Goal: Find specific page/section: Find specific page/section

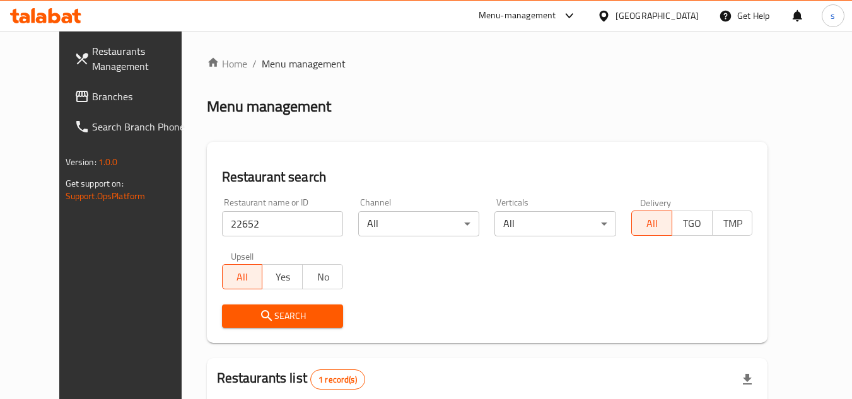
click at [676, 19] on div "[GEOGRAPHIC_DATA]" at bounding box center [656, 16] width 83 height 14
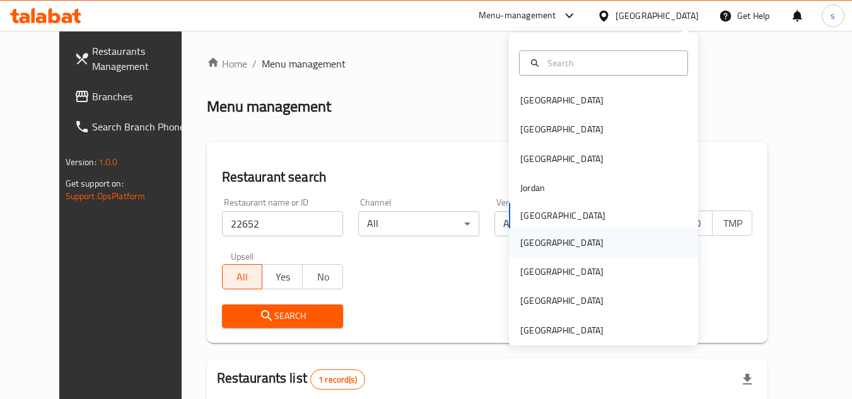
click at [542, 250] on div "[GEOGRAPHIC_DATA]" at bounding box center [561, 242] width 103 height 29
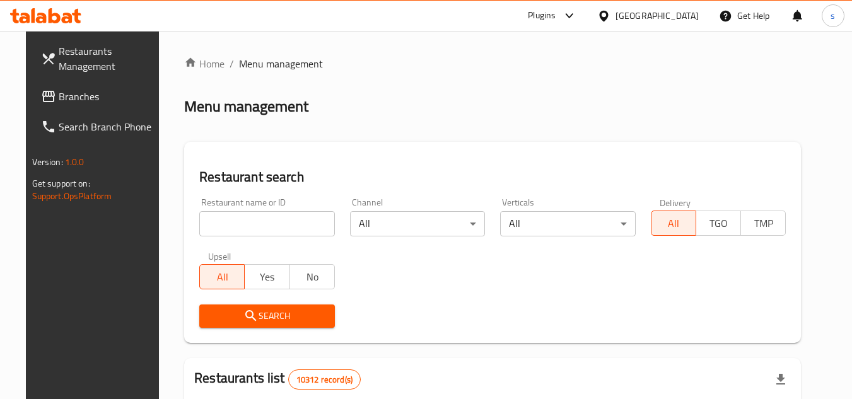
click at [59, 96] on span "Branches" at bounding box center [109, 96] width 100 height 15
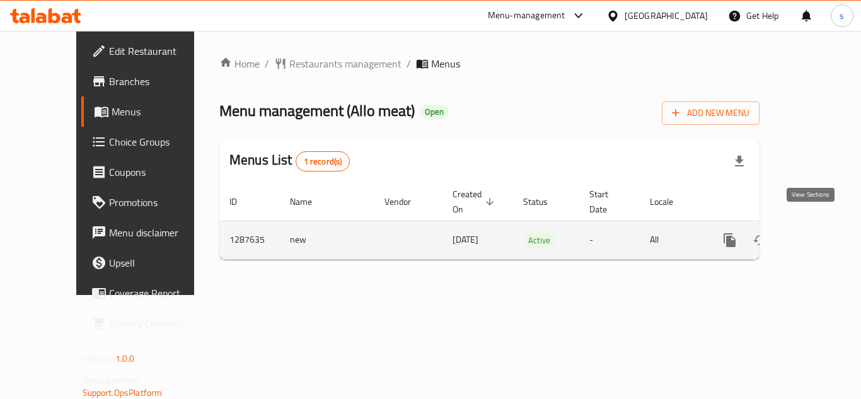
click at [815, 235] on icon "enhanced table" at bounding box center [820, 240] width 11 height 11
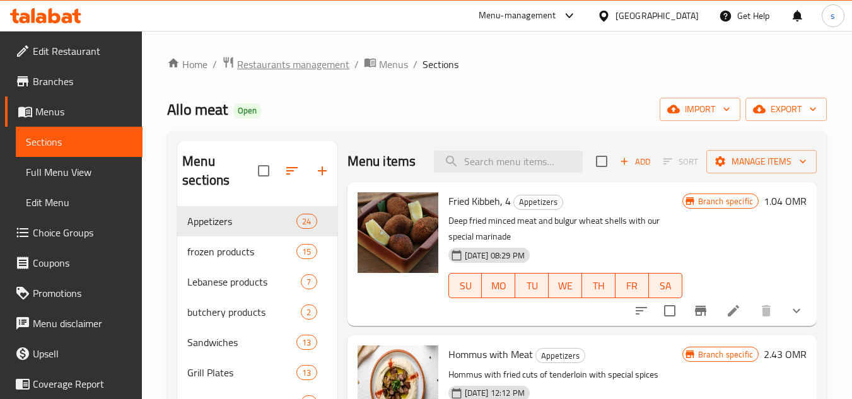
click at [288, 61] on span "Restaurants management" at bounding box center [293, 64] width 112 height 15
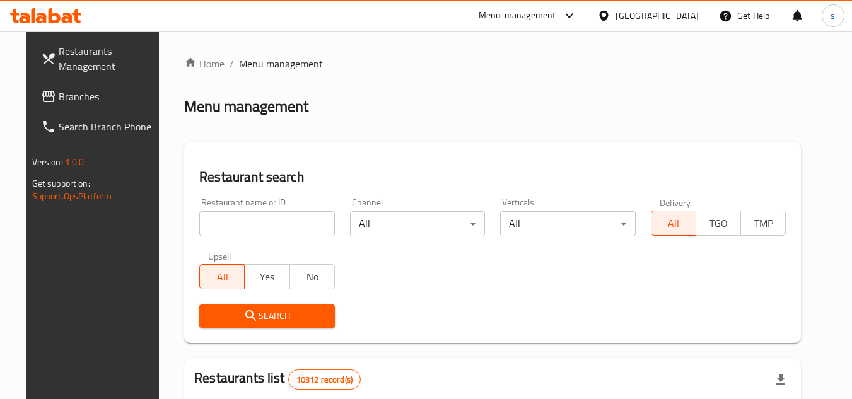
click at [205, 224] on input "search" at bounding box center [267, 223] width 136 height 25
paste input "696822"
type input "696822"
click button "Search" at bounding box center [267, 316] width 136 height 23
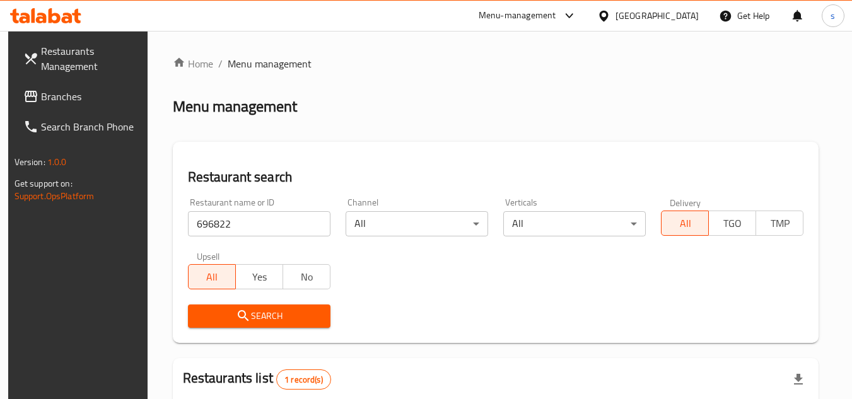
click at [610, 21] on icon at bounding box center [603, 15] width 13 height 13
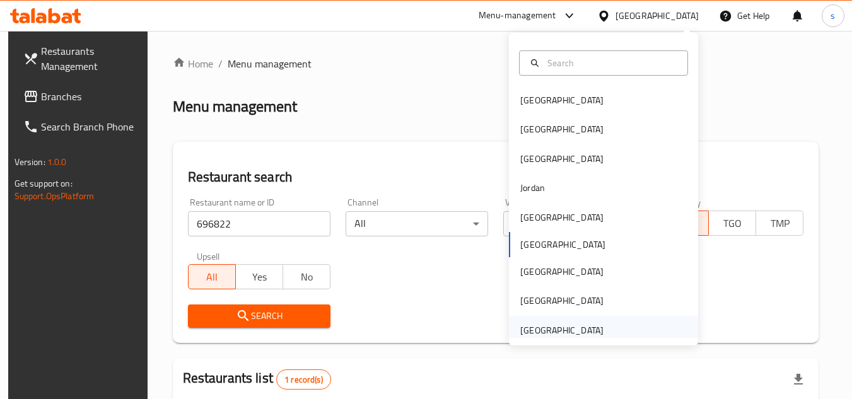
click at [547, 325] on div "[GEOGRAPHIC_DATA]" at bounding box center [561, 330] width 83 height 14
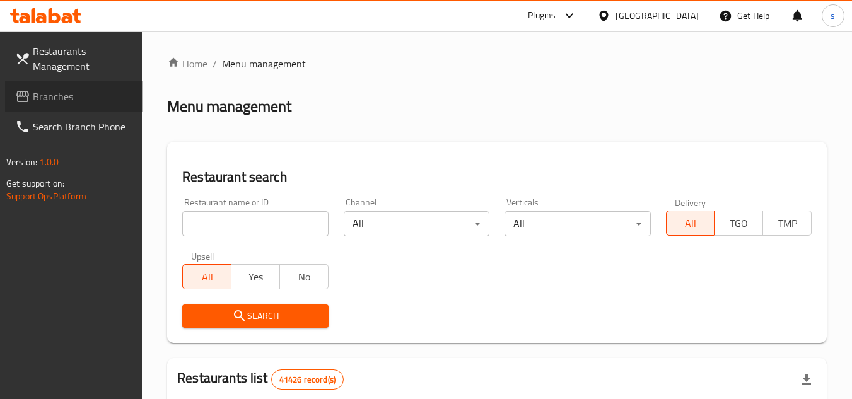
click at [52, 102] on span "Branches" at bounding box center [83, 96] width 100 height 15
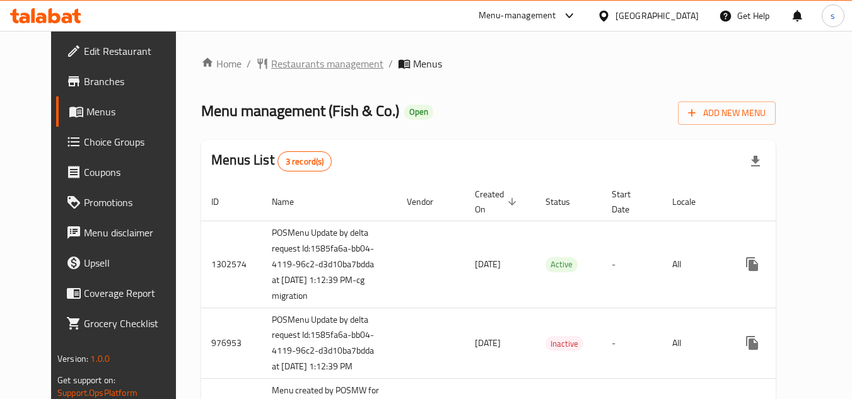
click at [271, 64] on span "Restaurants management" at bounding box center [327, 63] width 112 height 15
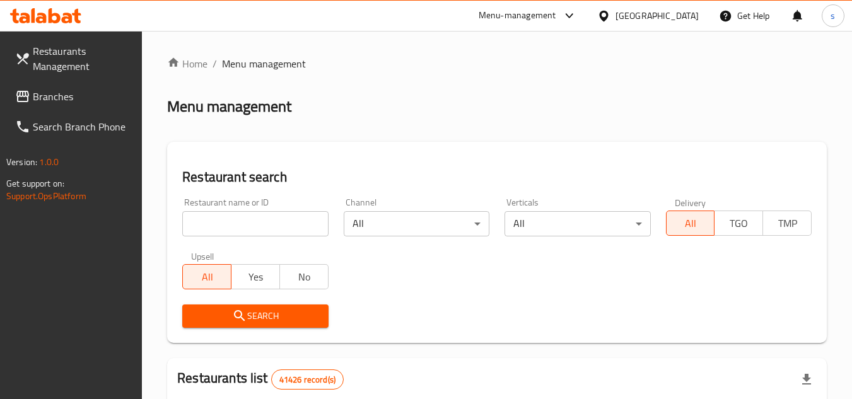
click at [289, 234] on input "search" at bounding box center [255, 223] width 146 height 25
paste input "8295"
type input "8295"
click button "Search" at bounding box center [255, 316] width 146 height 23
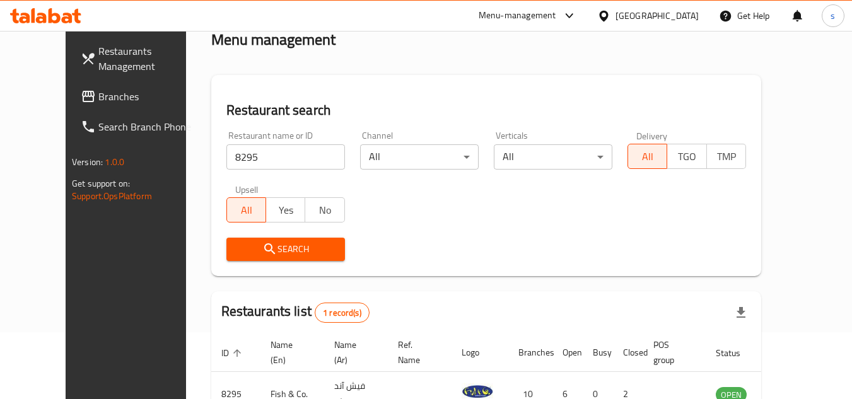
scroll to position [26, 0]
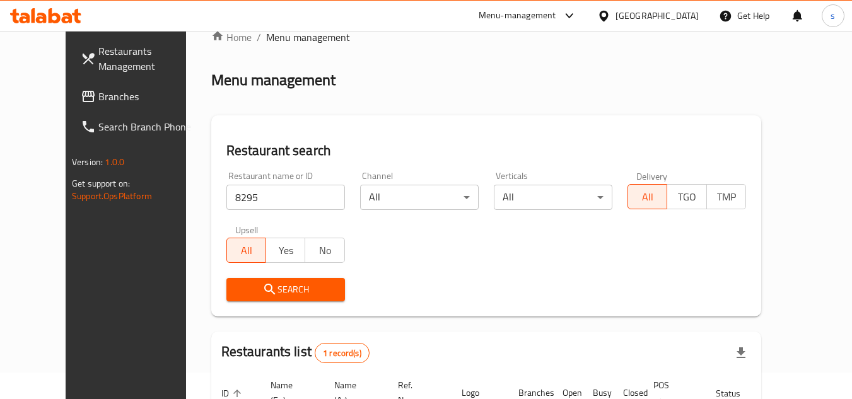
click at [638, 17] on div "United Arab Emirates" at bounding box center [656, 16] width 83 height 14
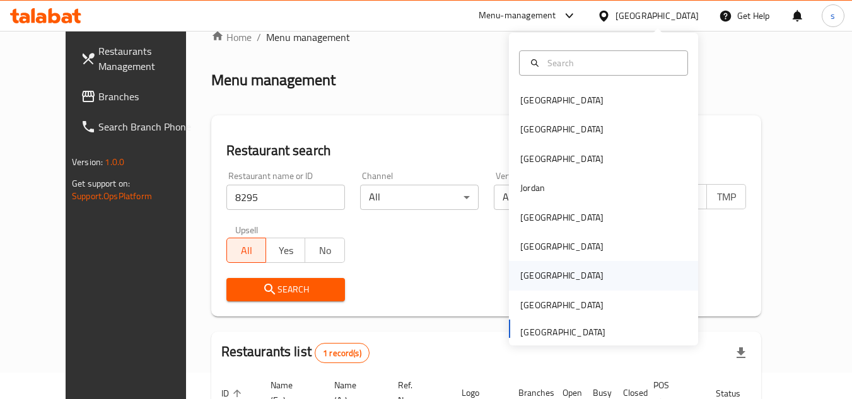
click at [526, 272] on div "Qatar" at bounding box center [561, 276] width 83 height 14
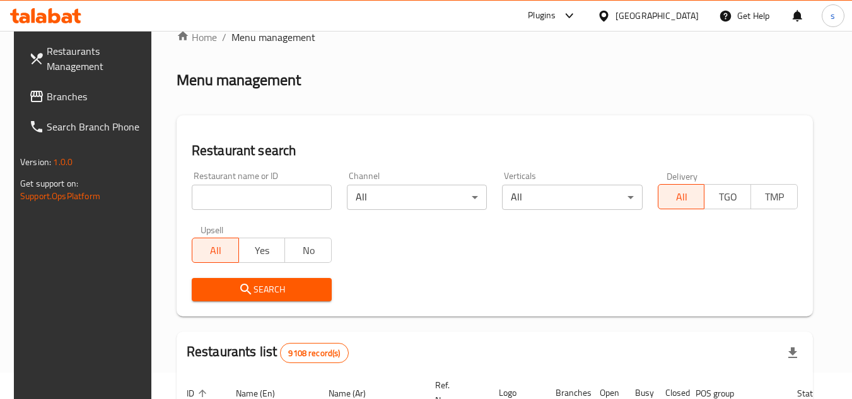
click at [75, 97] on span "Branches" at bounding box center [97, 96] width 100 height 15
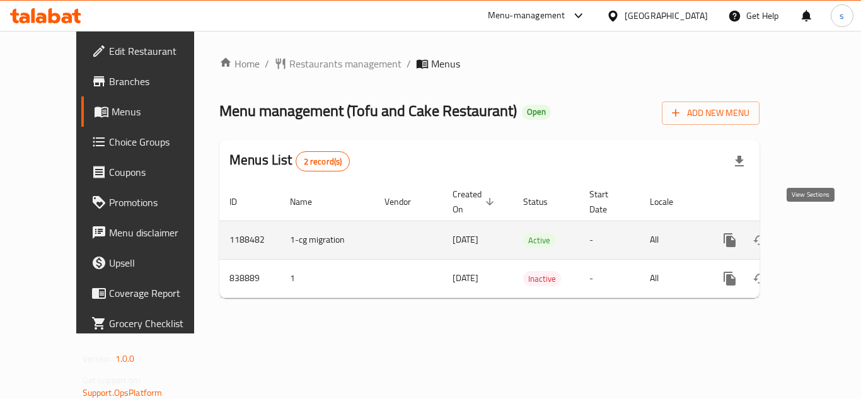
click at [813, 233] on icon "enhanced table" at bounding box center [820, 240] width 15 height 15
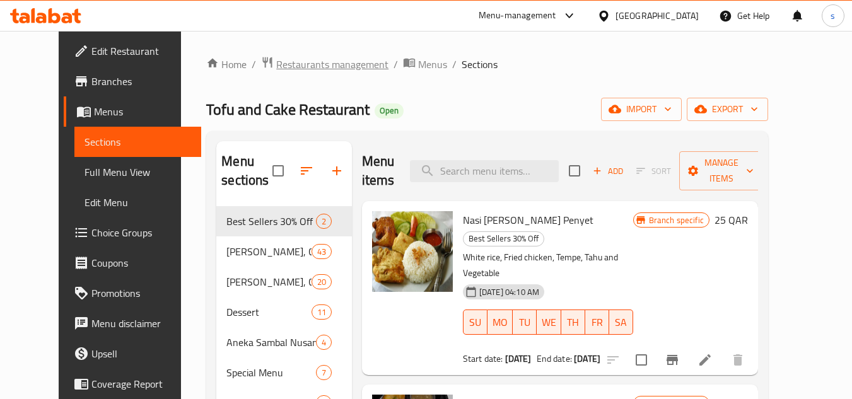
click at [281, 65] on span "Restaurants management" at bounding box center [332, 64] width 112 height 15
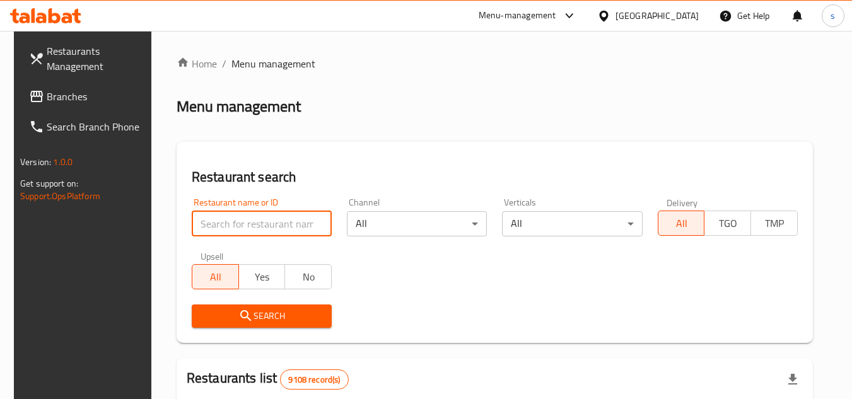
click at [253, 226] on input "search" at bounding box center [262, 223] width 140 height 25
paste input "656019"
type input "656019"
click button "Search" at bounding box center [262, 316] width 140 height 23
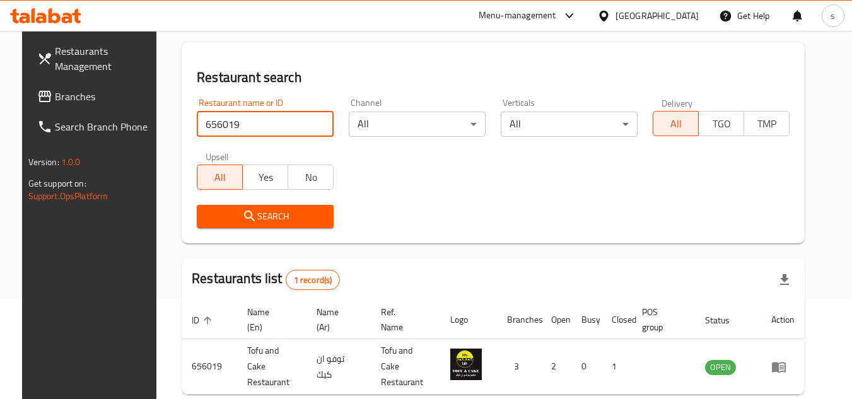
scroll to position [153, 0]
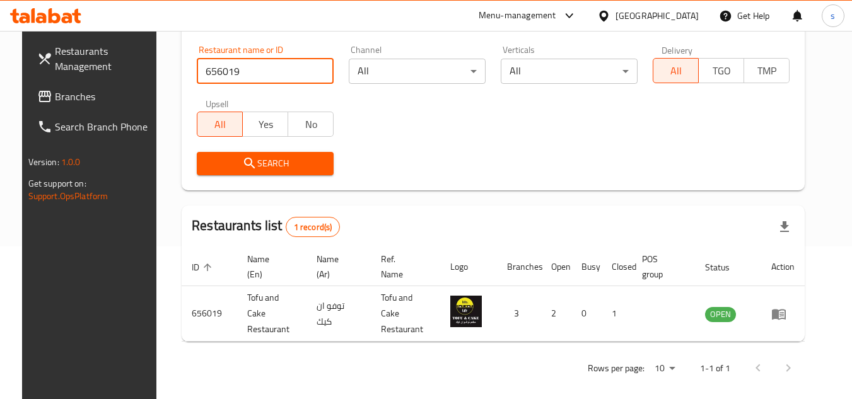
click at [608, 14] on icon at bounding box center [603, 15] width 9 height 11
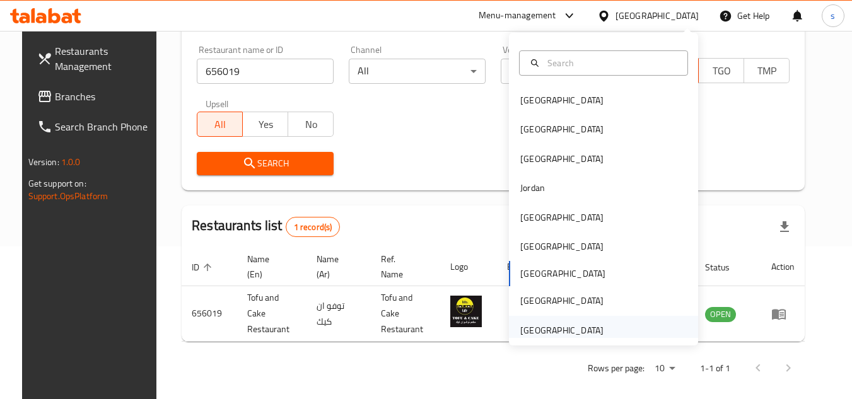
click at [562, 334] on div "[GEOGRAPHIC_DATA]" at bounding box center [561, 330] width 83 height 14
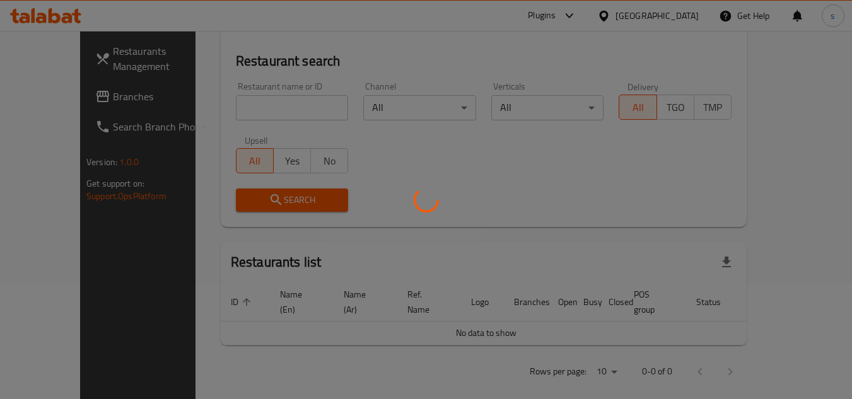
scroll to position [153, 0]
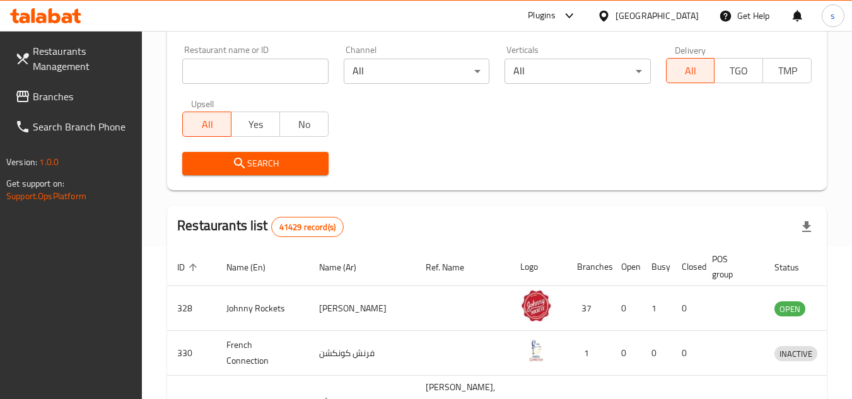
click at [57, 95] on span "Branches" at bounding box center [83, 96] width 100 height 15
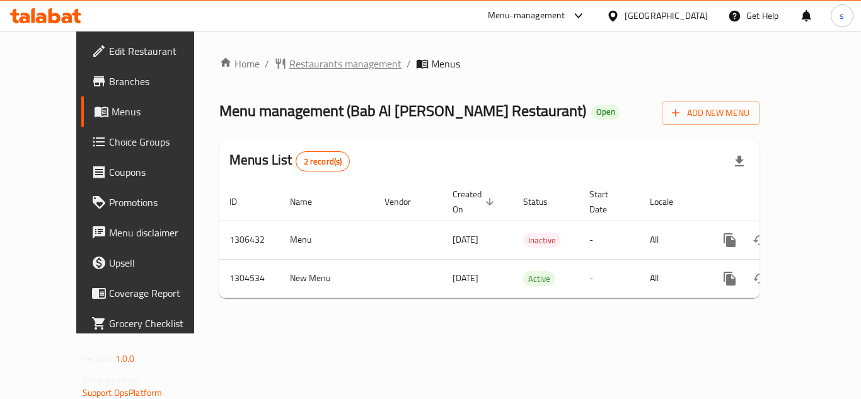
click at [289, 64] on span "Restaurants management" at bounding box center [345, 63] width 112 height 15
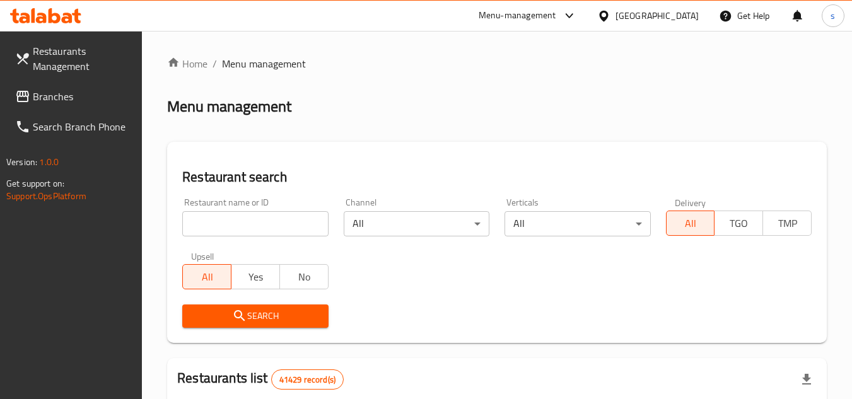
click at [214, 228] on input "search" at bounding box center [255, 223] width 146 height 25
paste input "703296"
type input "703296"
click button "Search" at bounding box center [255, 316] width 146 height 23
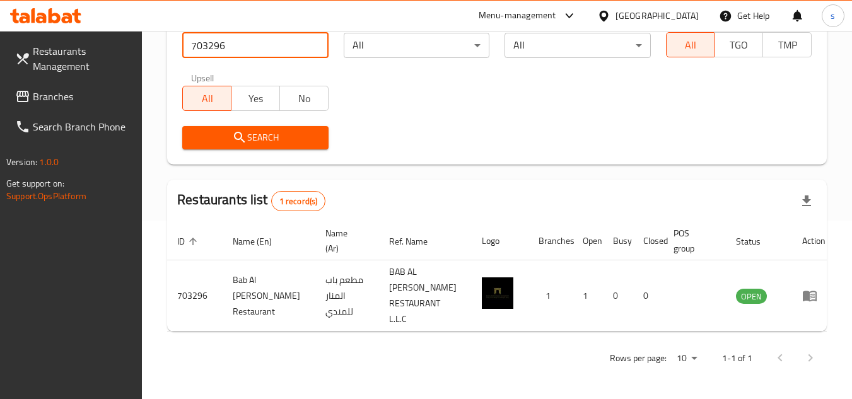
scroll to position [179, 0]
drag, startPoint x: 796, startPoint y: 292, endPoint x: 678, endPoint y: 289, distance: 118.0
click at [803, 292] on icon "enhanced table" at bounding box center [810, 296] width 14 height 11
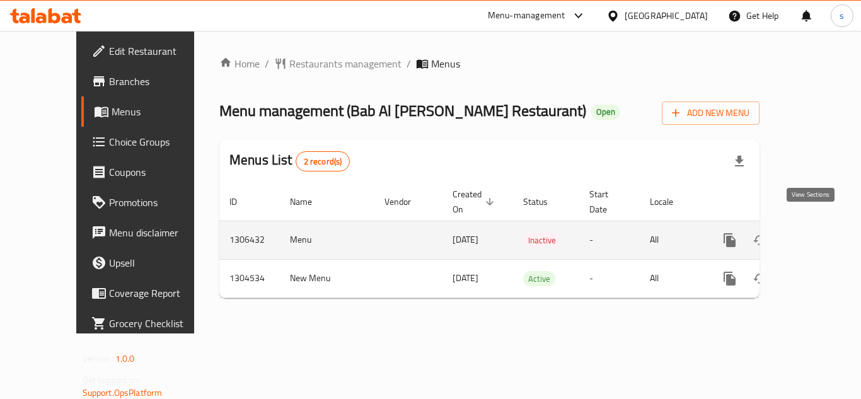
click at [813, 233] on icon "enhanced table" at bounding box center [820, 240] width 15 height 15
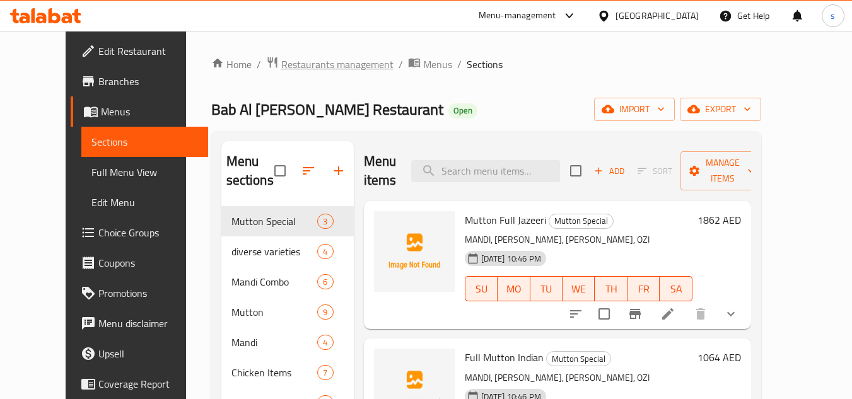
click at [281, 61] on span "Restaurants management" at bounding box center [337, 64] width 112 height 15
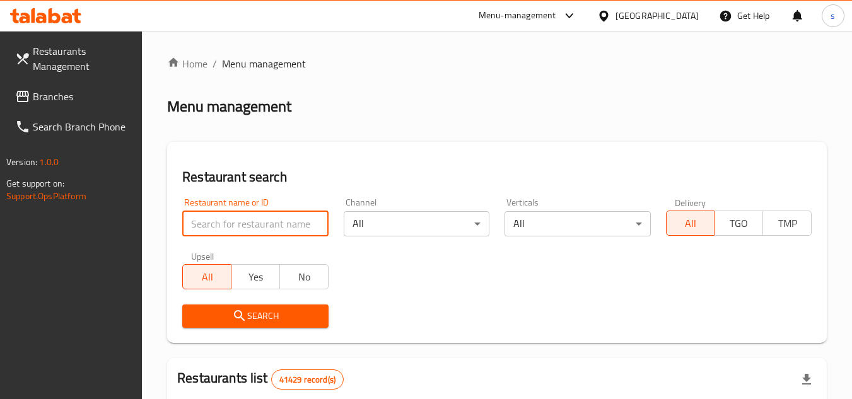
click at [224, 219] on input "search" at bounding box center [255, 223] width 146 height 25
paste input "703296"
type input "703296"
click button "Search" at bounding box center [255, 316] width 146 height 23
drag, startPoint x: 638, startPoint y: 15, endPoint x: 626, endPoint y: 30, distance: 19.3
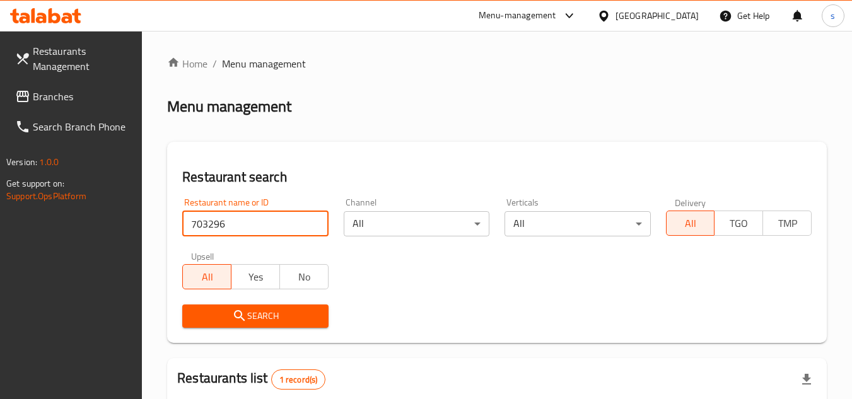
click at [638, 15] on div "United Arab Emirates" at bounding box center [656, 16] width 83 height 14
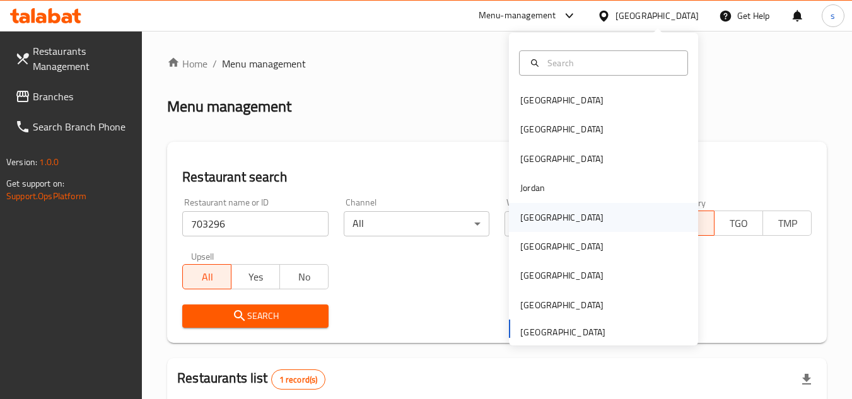
click at [547, 210] on div "Kuwait" at bounding box center [561, 217] width 103 height 29
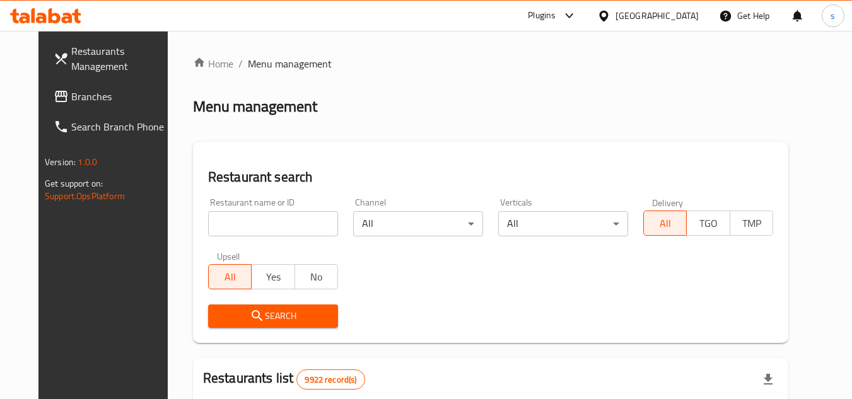
click at [71, 98] on span "Branches" at bounding box center [121, 96] width 100 height 15
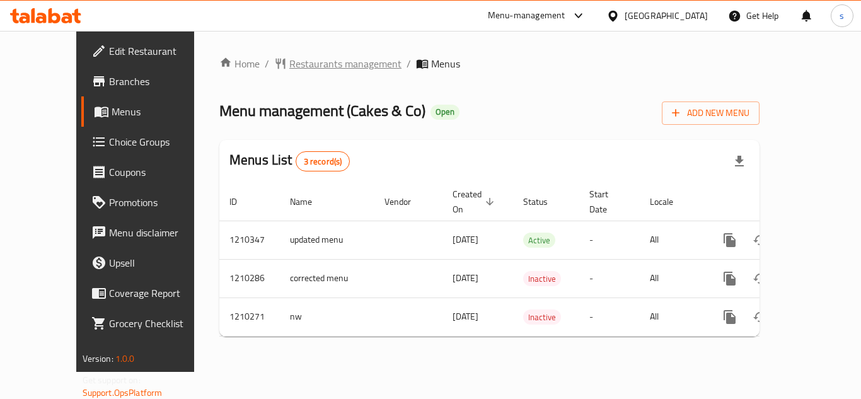
click at [305, 61] on span "Restaurants management" at bounding box center [345, 63] width 112 height 15
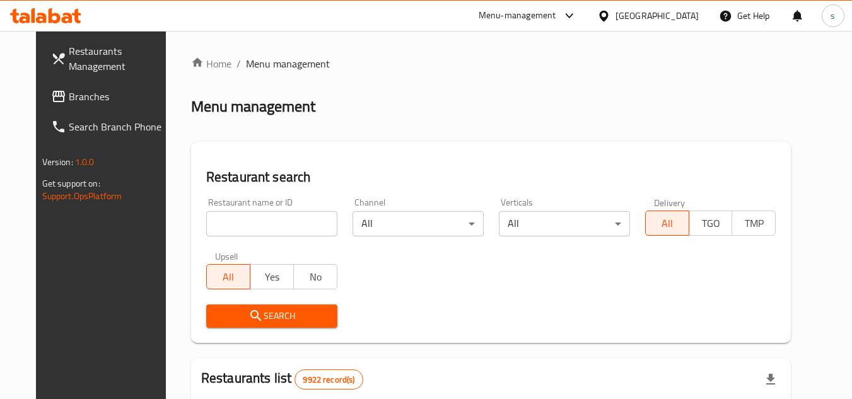
click at [258, 224] on input "search" at bounding box center [271, 223] width 131 height 25
paste input "671091"
type input "671091"
click button "Search" at bounding box center [271, 316] width 131 height 23
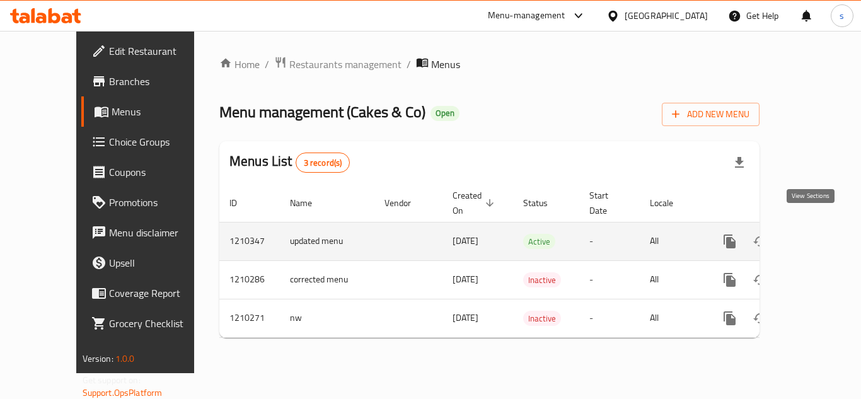
click at [813, 234] on icon "enhanced table" at bounding box center [820, 241] width 15 height 15
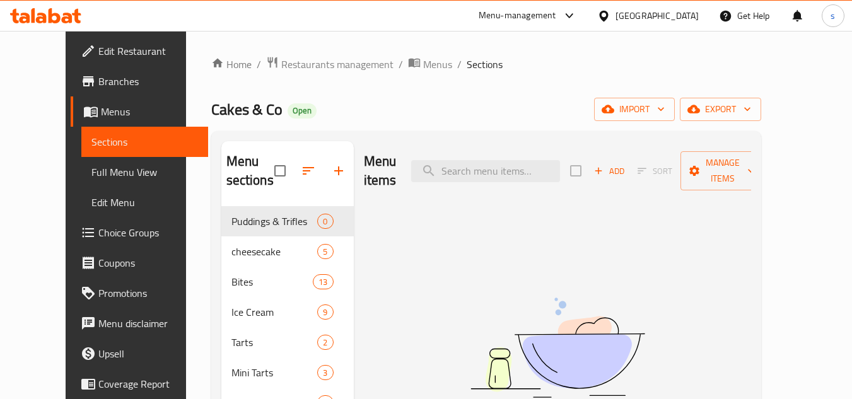
click at [286, 71] on span "Restaurants management" at bounding box center [337, 64] width 112 height 15
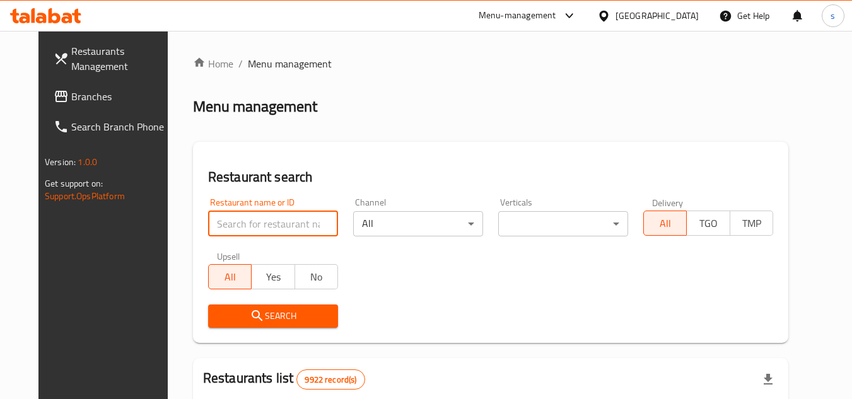
click at [257, 215] on input "search" at bounding box center [273, 223] width 130 height 25
paste input "1210347"
type input "1210347"
click button "Search" at bounding box center [273, 316] width 130 height 23
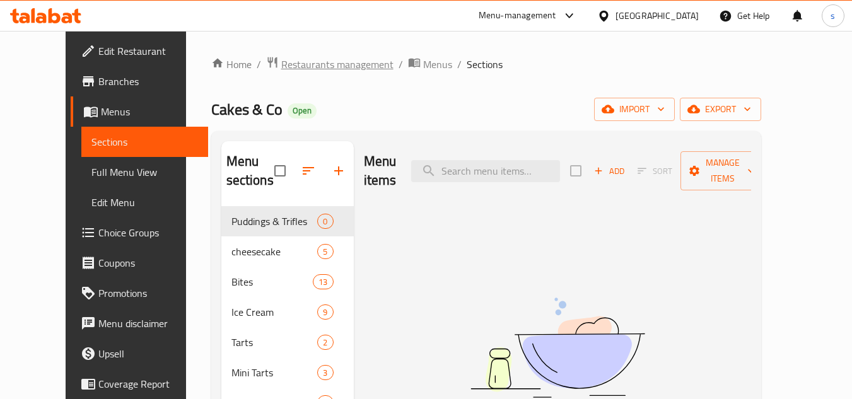
click at [306, 65] on span "Restaurants management" at bounding box center [337, 64] width 112 height 15
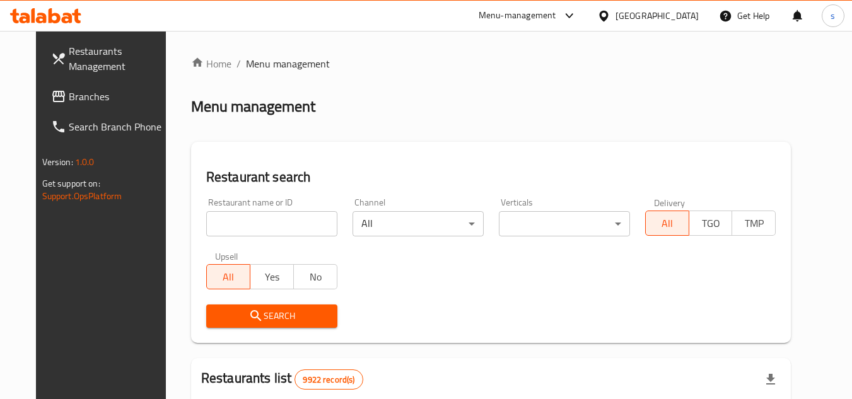
click at [223, 238] on div "Restaurant name or ID Restaurant name or ID" at bounding box center [272, 217] width 146 height 54
click at [225, 224] on input "search" at bounding box center [271, 223] width 131 height 25
paste input "671091"
type input "671091"
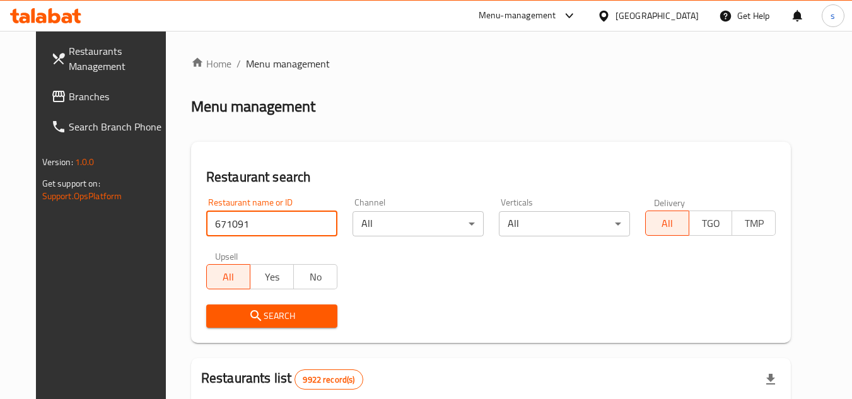
click button "Search" at bounding box center [271, 316] width 131 height 23
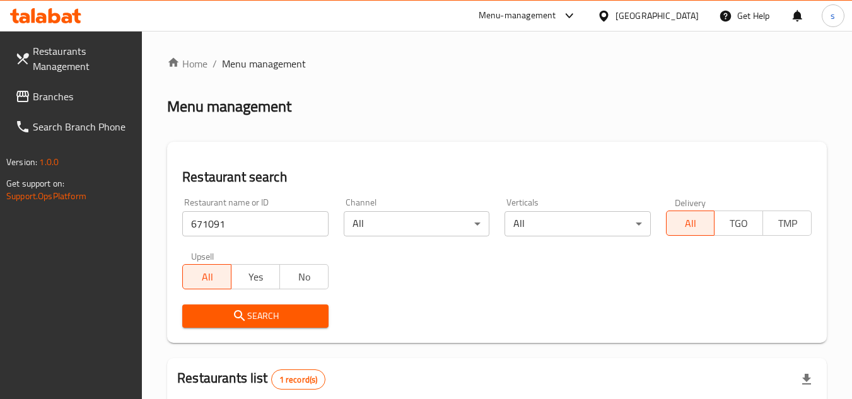
click at [608, 14] on icon at bounding box center [603, 15] width 9 height 11
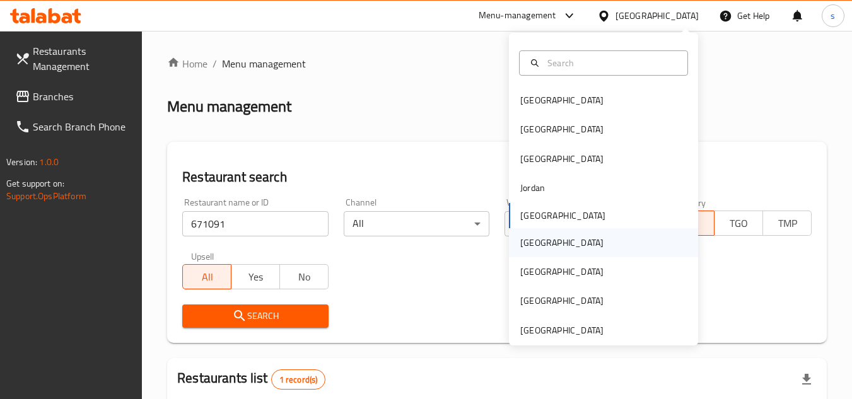
click at [520, 239] on div "Oman" at bounding box center [561, 243] width 83 height 14
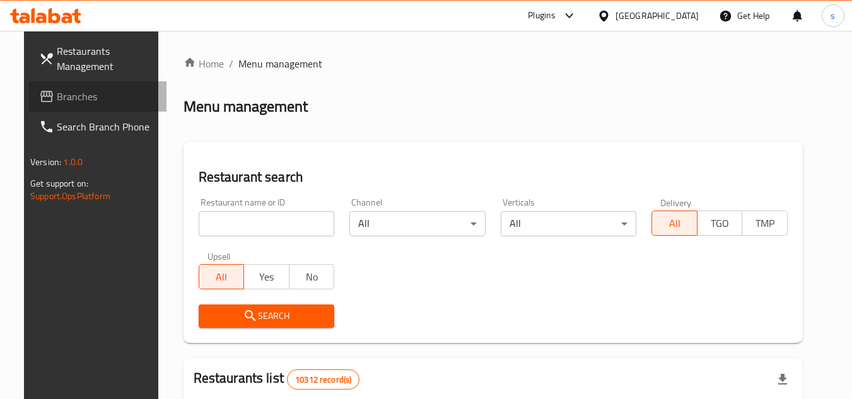
drag, startPoint x: 57, startPoint y: 95, endPoint x: 8, endPoint y: 108, distance: 50.8
click at [57, 95] on span "Branches" at bounding box center [107, 96] width 100 height 15
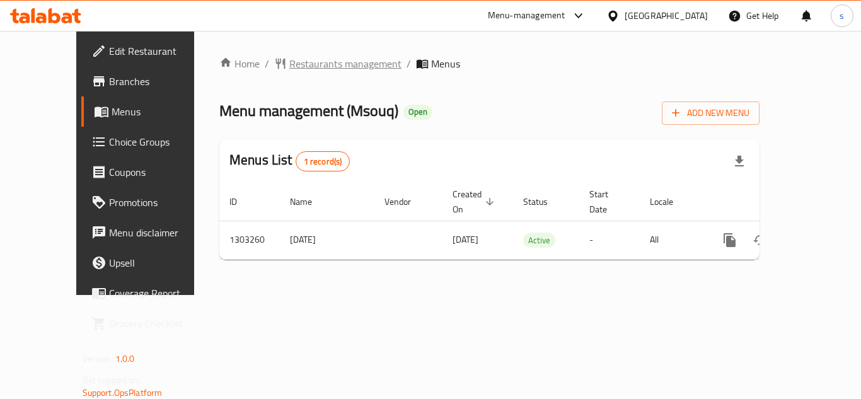
click at [309, 69] on span "Restaurants management" at bounding box center [345, 63] width 112 height 15
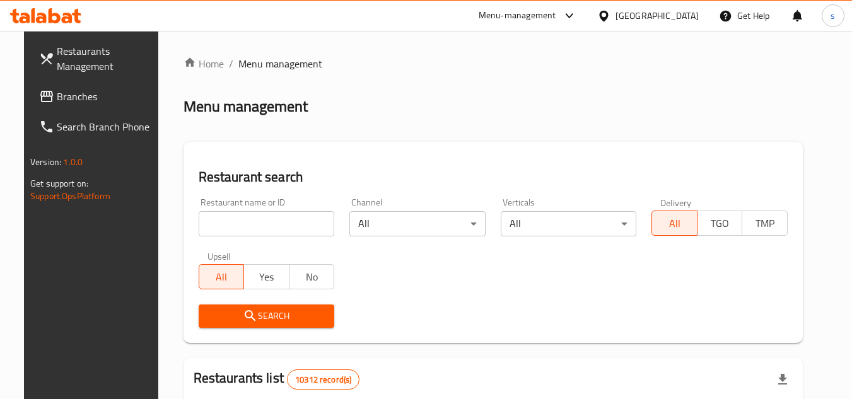
click at [251, 214] on input "search" at bounding box center [267, 223] width 136 height 25
paste input "702720"
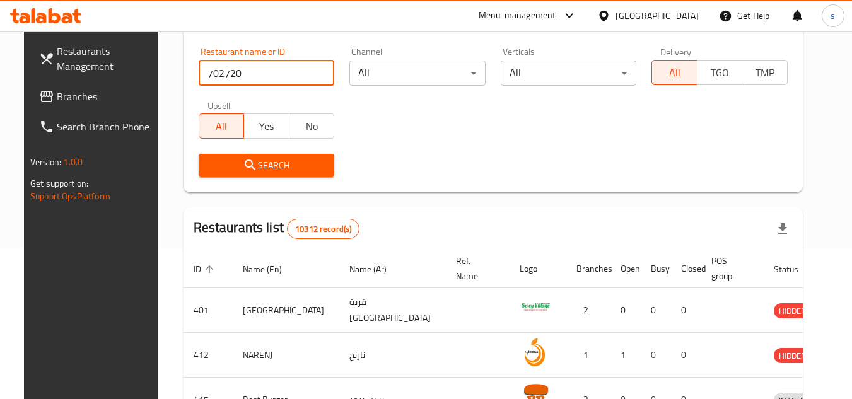
scroll to position [378, 0]
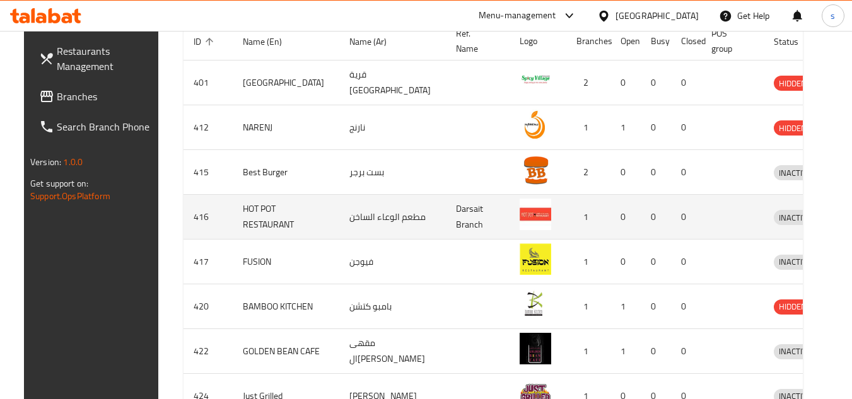
type input "702720"
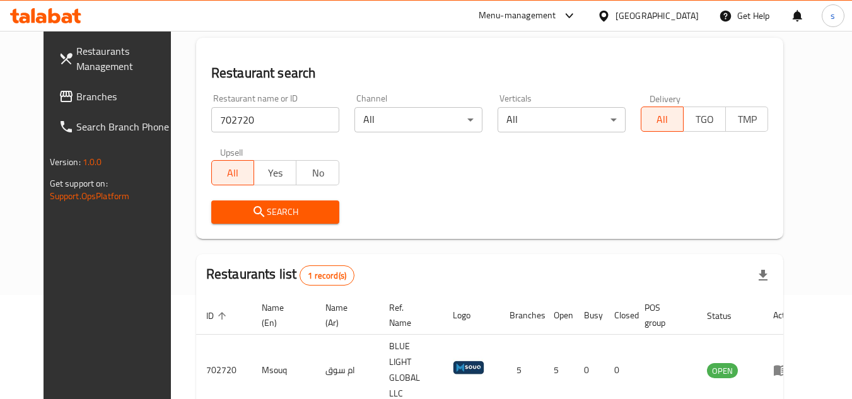
scroll to position [153, 0]
